Goal: Information Seeking & Learning: Find specific fact

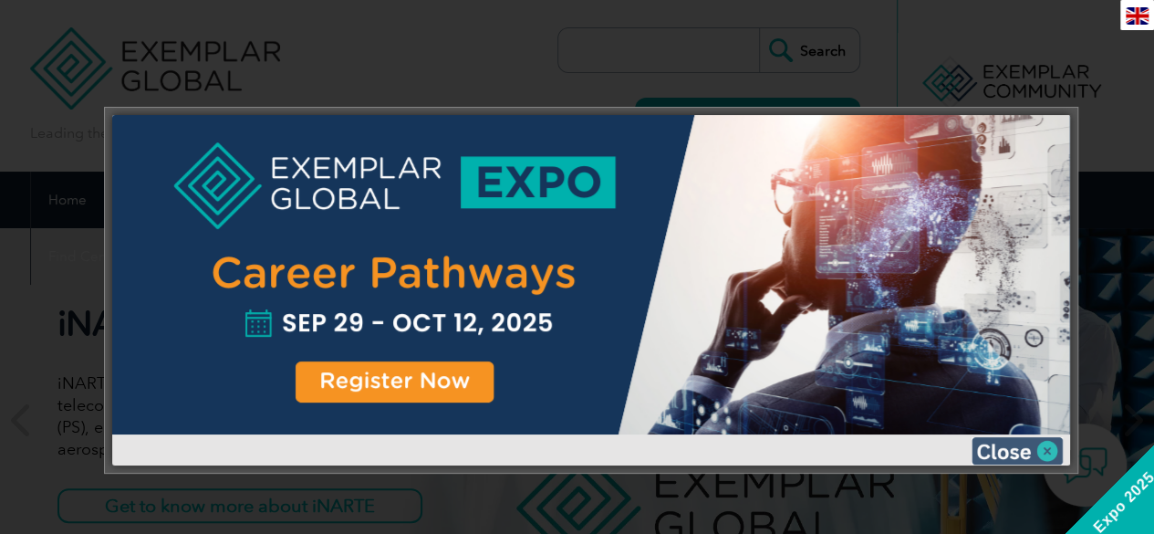
click at [1047, 450] on img at bounding box center [1016, 450] width 91 height 27
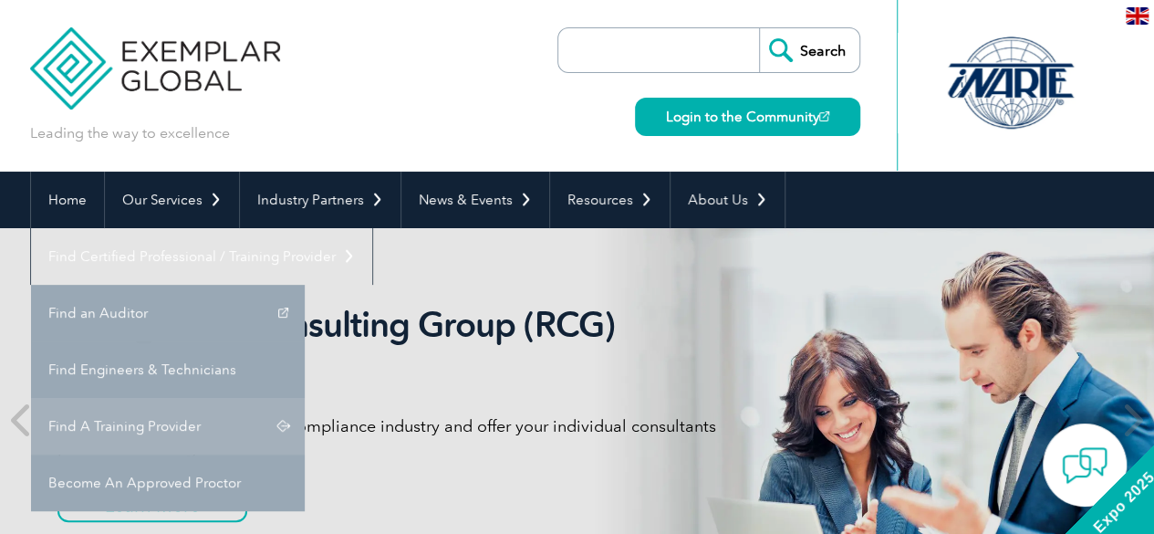
click at [305, 398] on link "Find A Training Provider" at bounding box center [168, 426] width 274 height 57
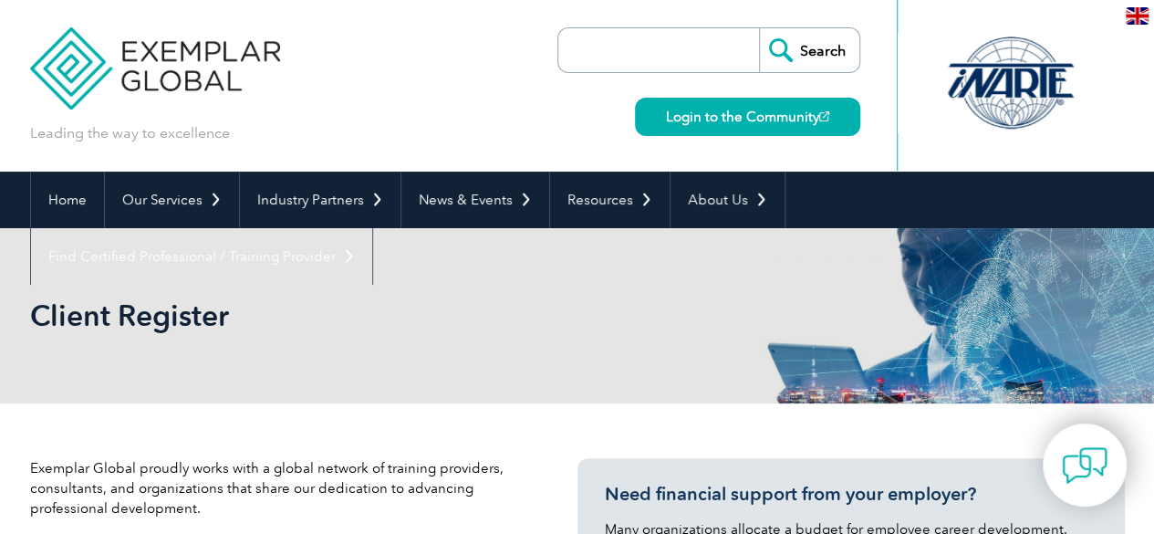
click at [635, 55] on input "search" at bounding box center [663, 50] width 192 height 44
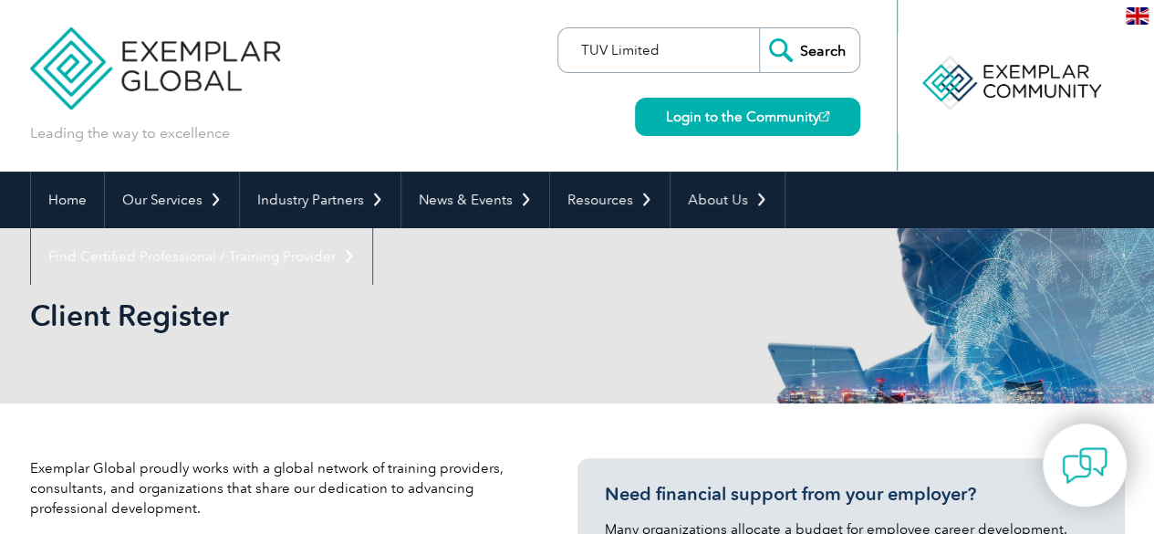
type input "TUV Limited"
click at [759, 28] on input "Search" at bounding box center [809, 50] width 100 height 44
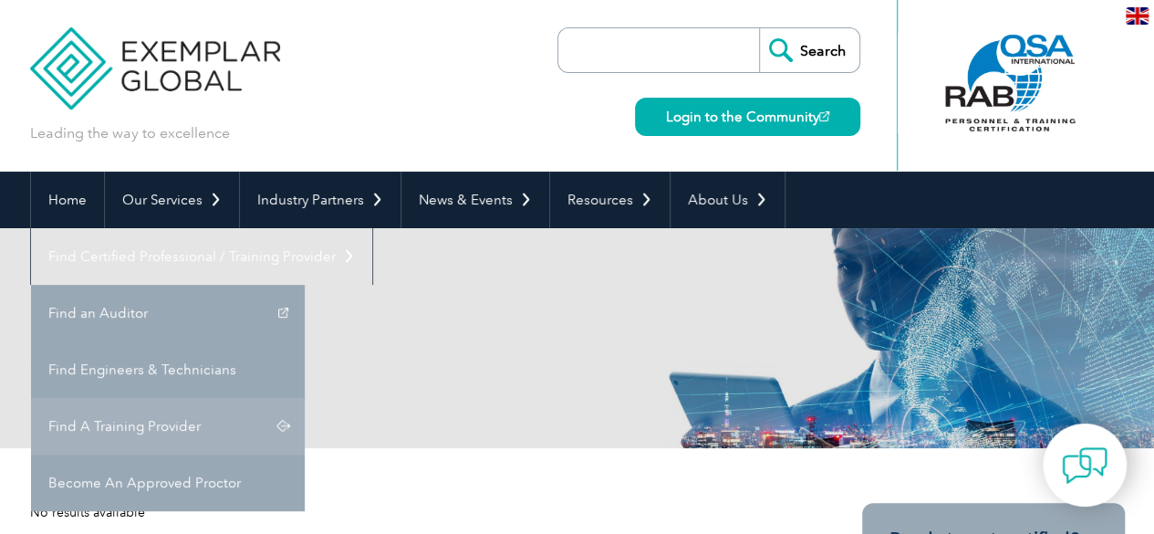
click at [305, 398] on link "Find A Training Provider" at bounding box center [168, 426] width 274 height 57
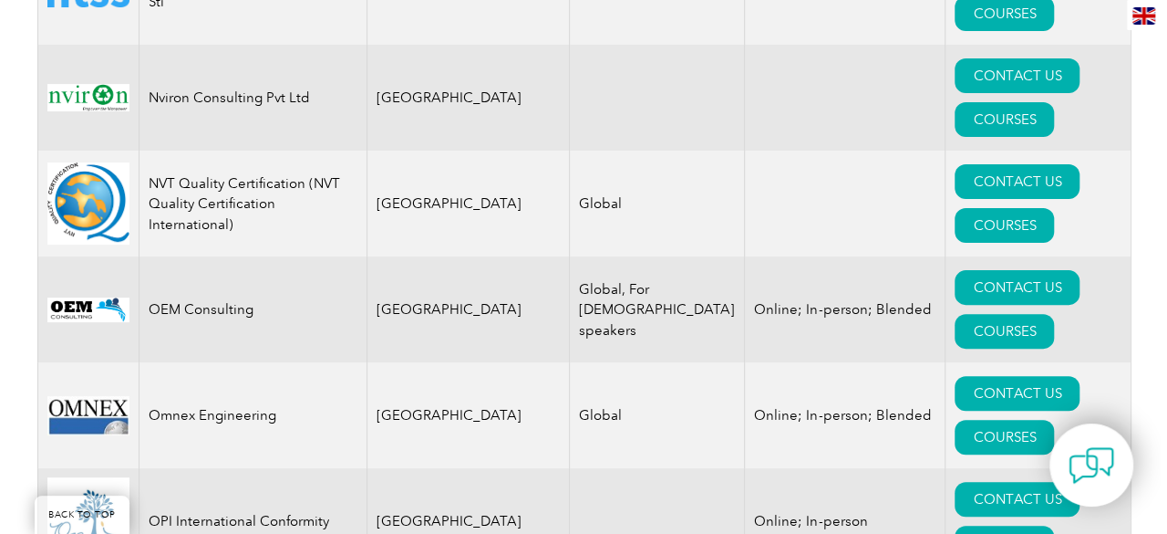
scroll to position [20900, 0]
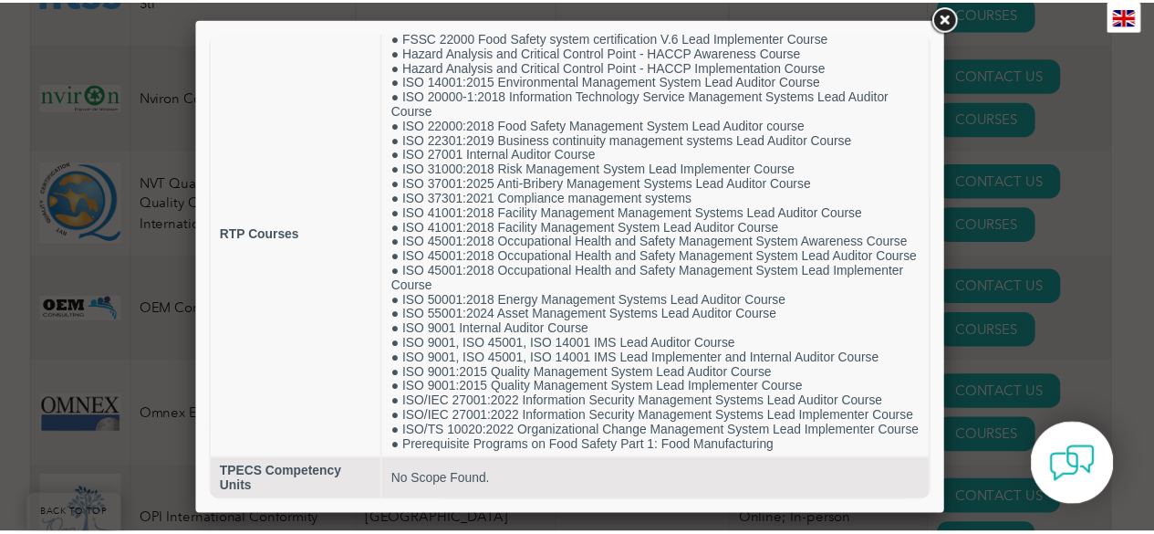
scroll to position [114, 0]
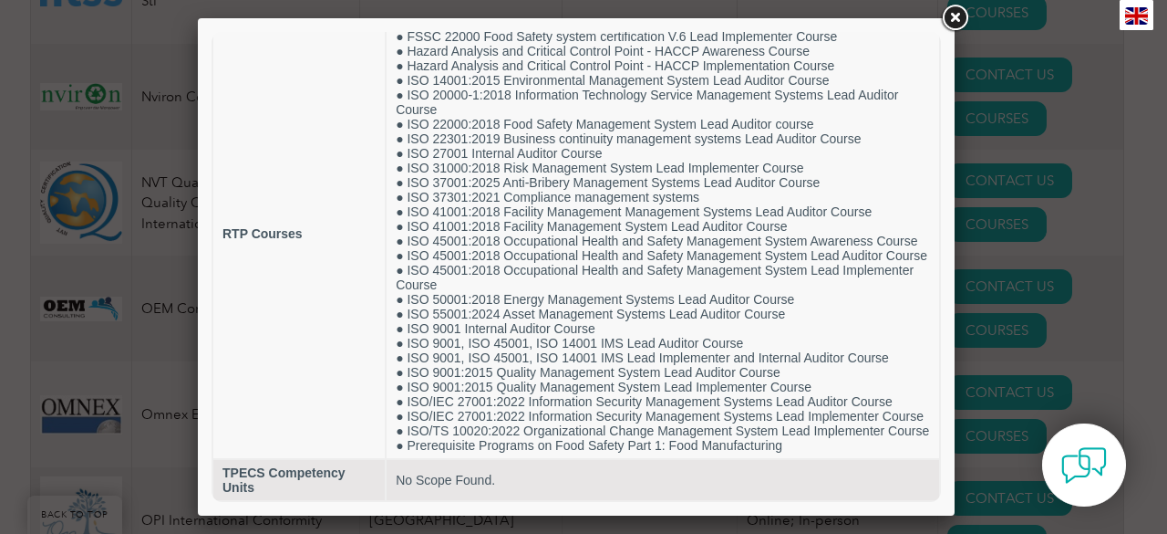
click at [963, 14] on link at bounding box center [954, 18] width 33 height 33
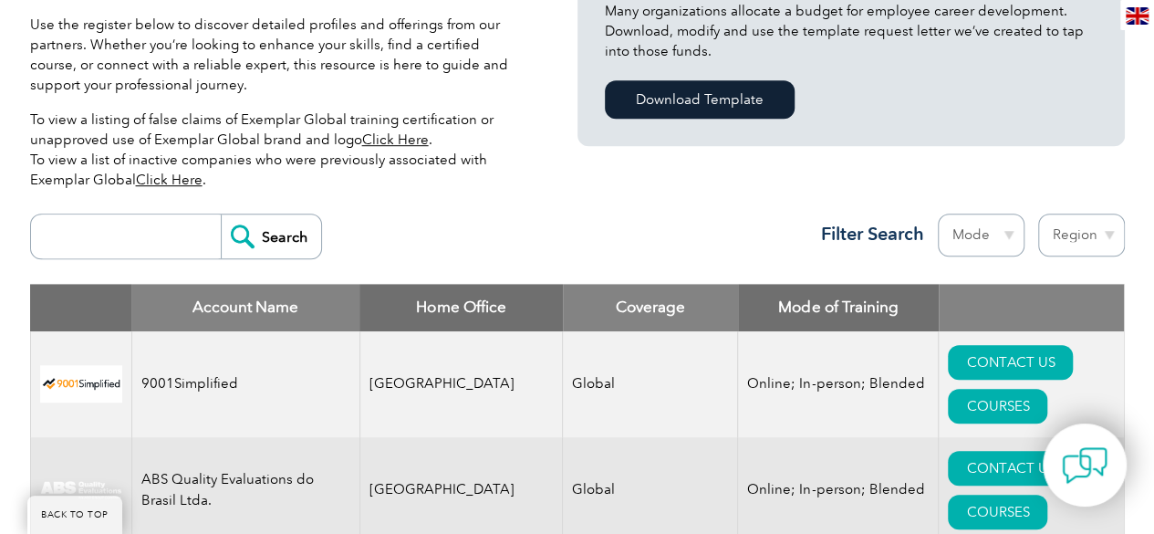
scroll to position [547, 0]
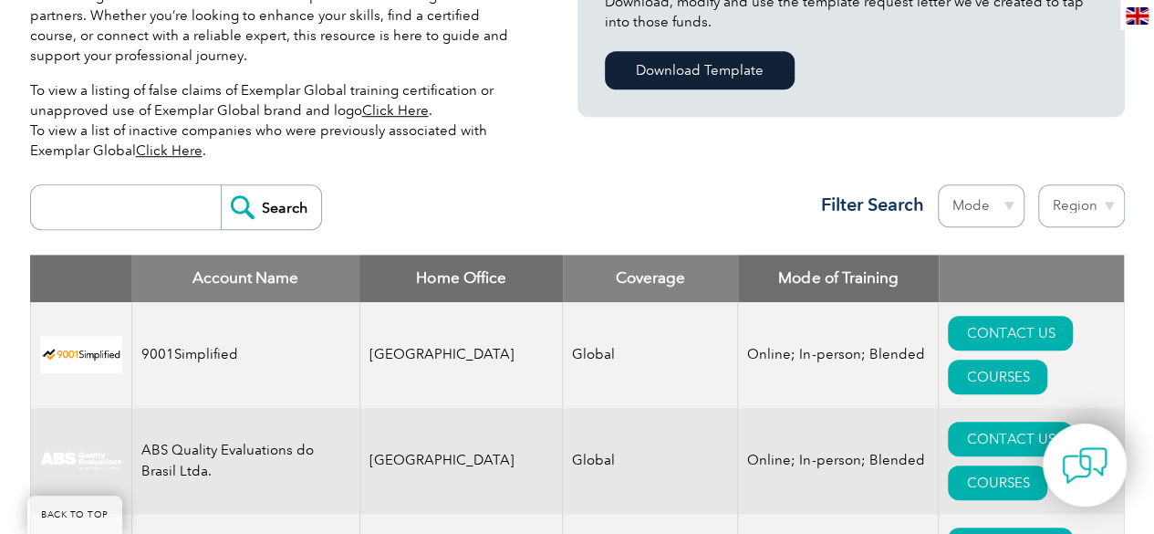
click at [175, 208] on input "search" at bounding box center [130, 207] width 181 height 44
type input "TUV Limited"
click at [224, 215] on input "Search" at bounding box center [271, 207] width 100 height 44
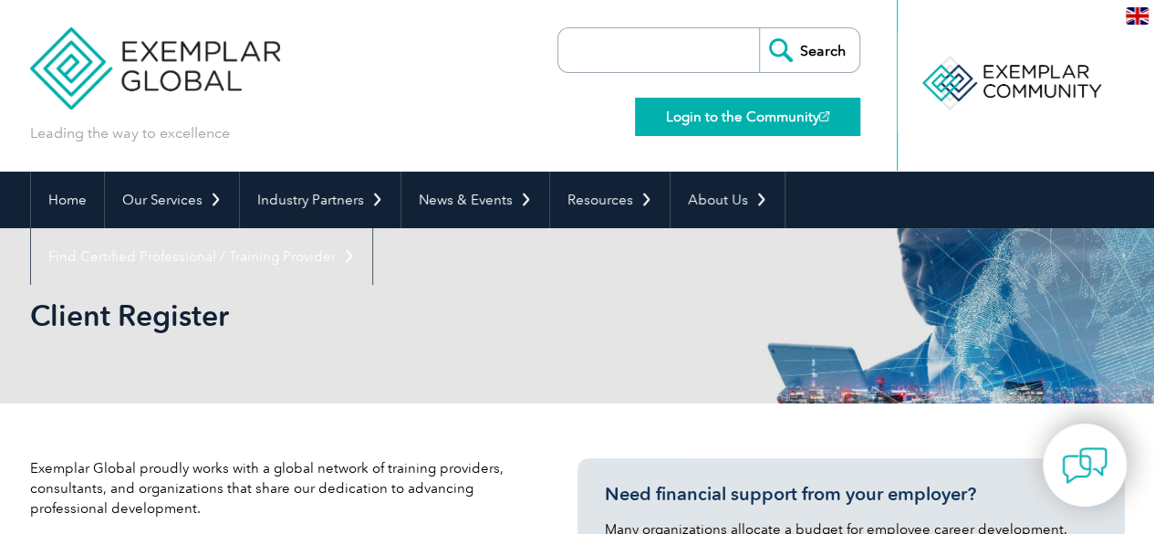
click at [739, 120] on link "Login to the Community" at bounding box center [747, 117] width 225 height 38
